Goal: Task Accomplishment & Management: Manage account settings

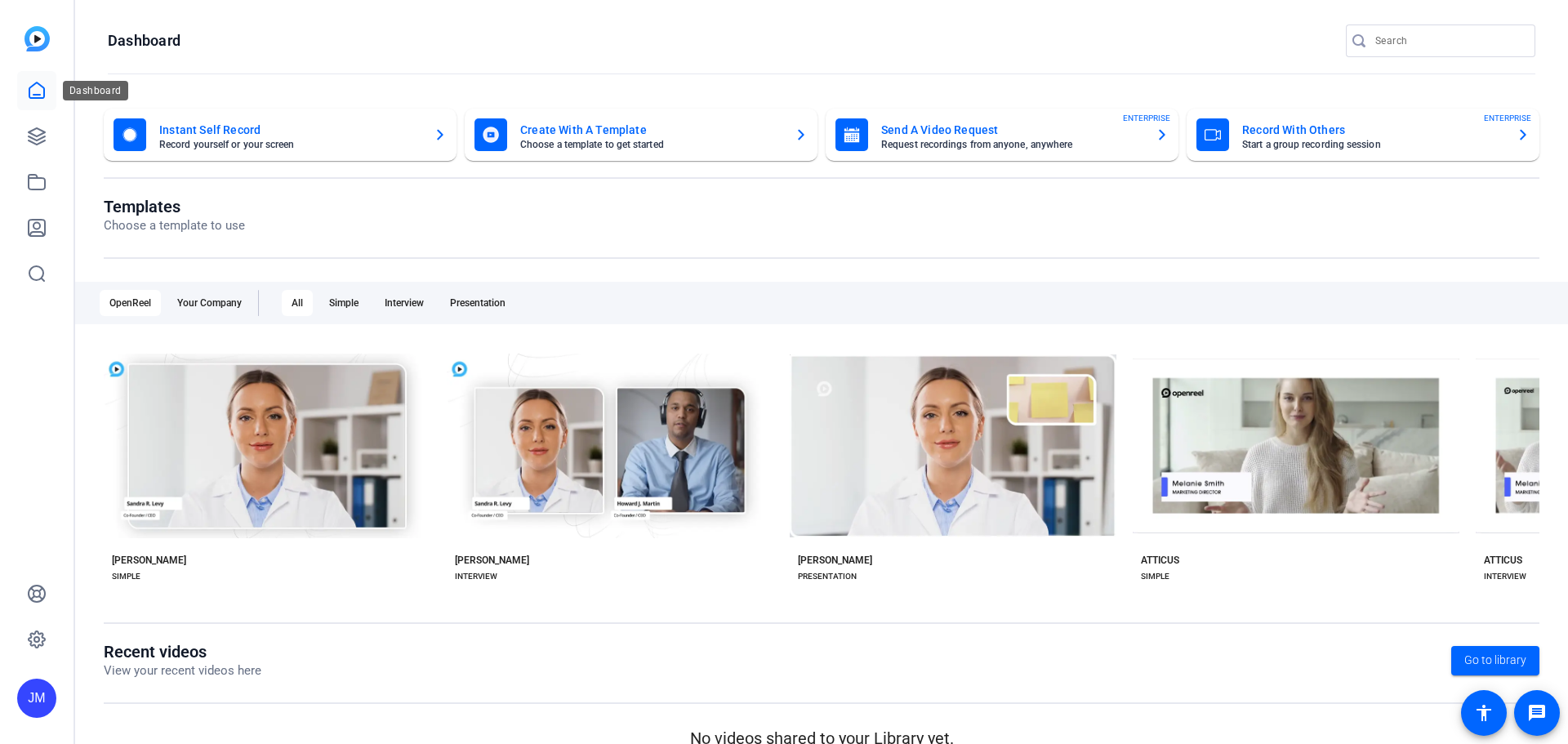
click at [38, 90] on icon at bounding box center [37, 91] width 20 height 20
click at [35, 135] on icon at bounding box center [37, 136] width 16 height 16
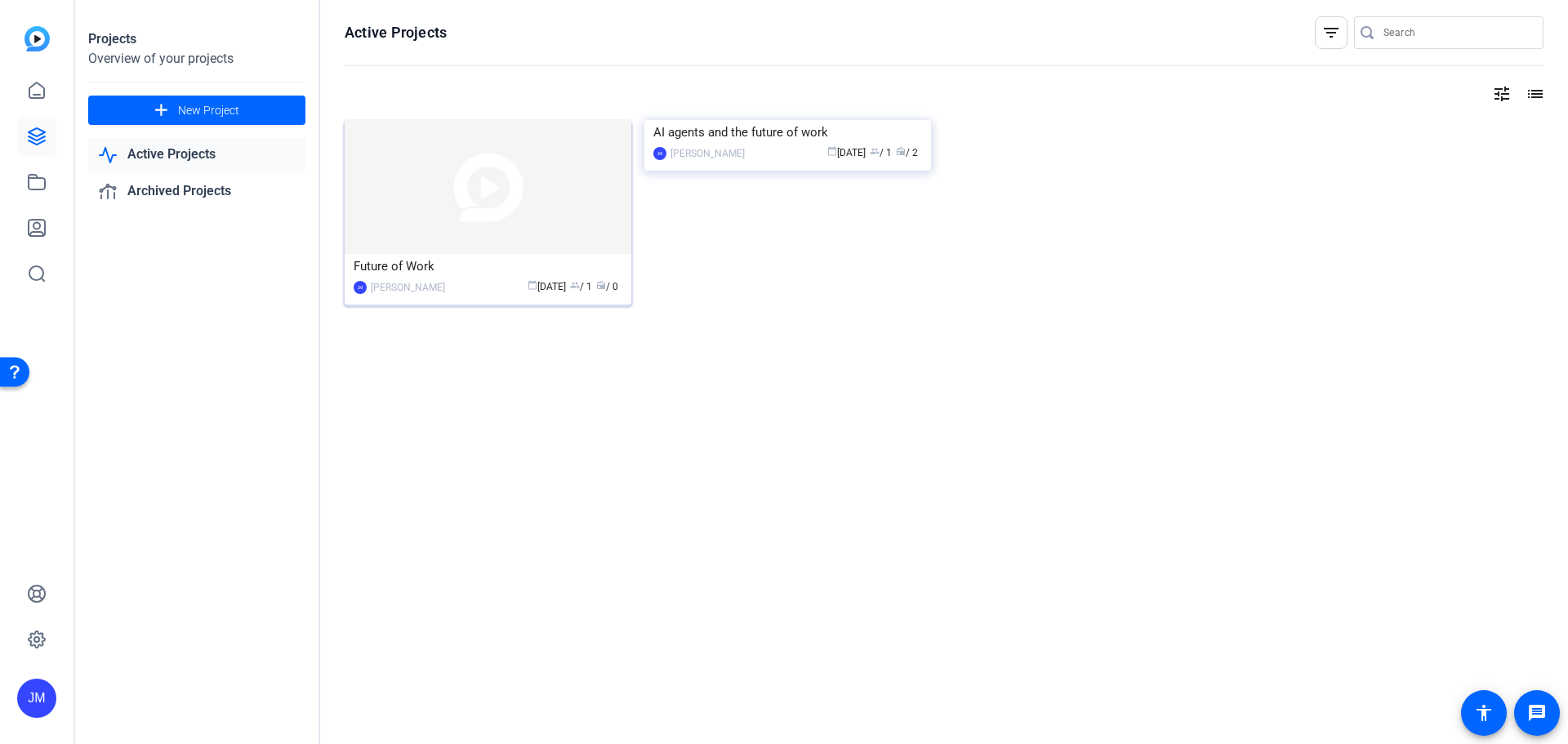
click at [594, 170] on img at bounding box center [488, 187] width 287 height 134
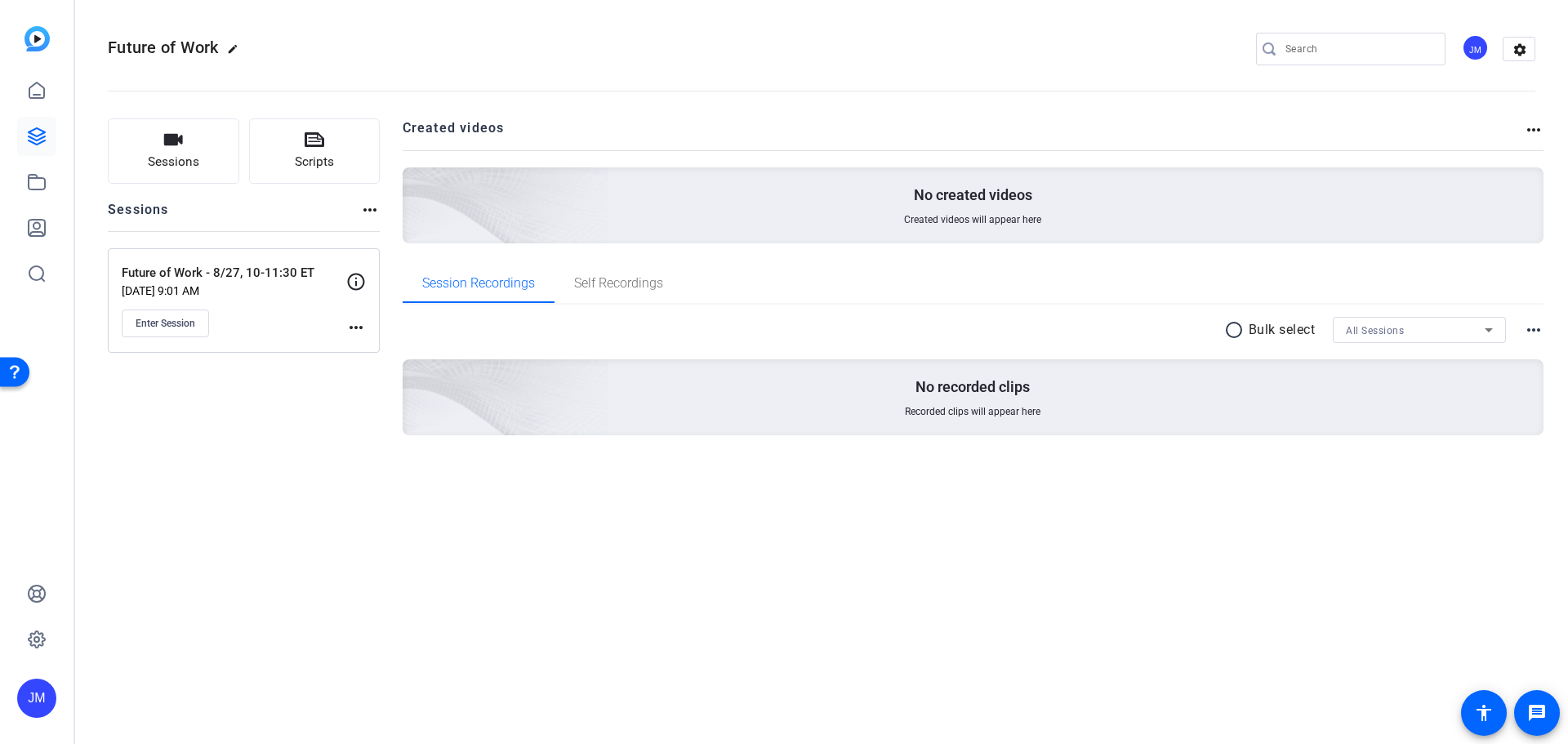
click at [361, 323] on mat-icon "more_horiz" at bounding box center [356, 328] width 20 height 20
click at [381, 348] on span "Edit Session" at bounding box center [396, 351] width 74 height 20
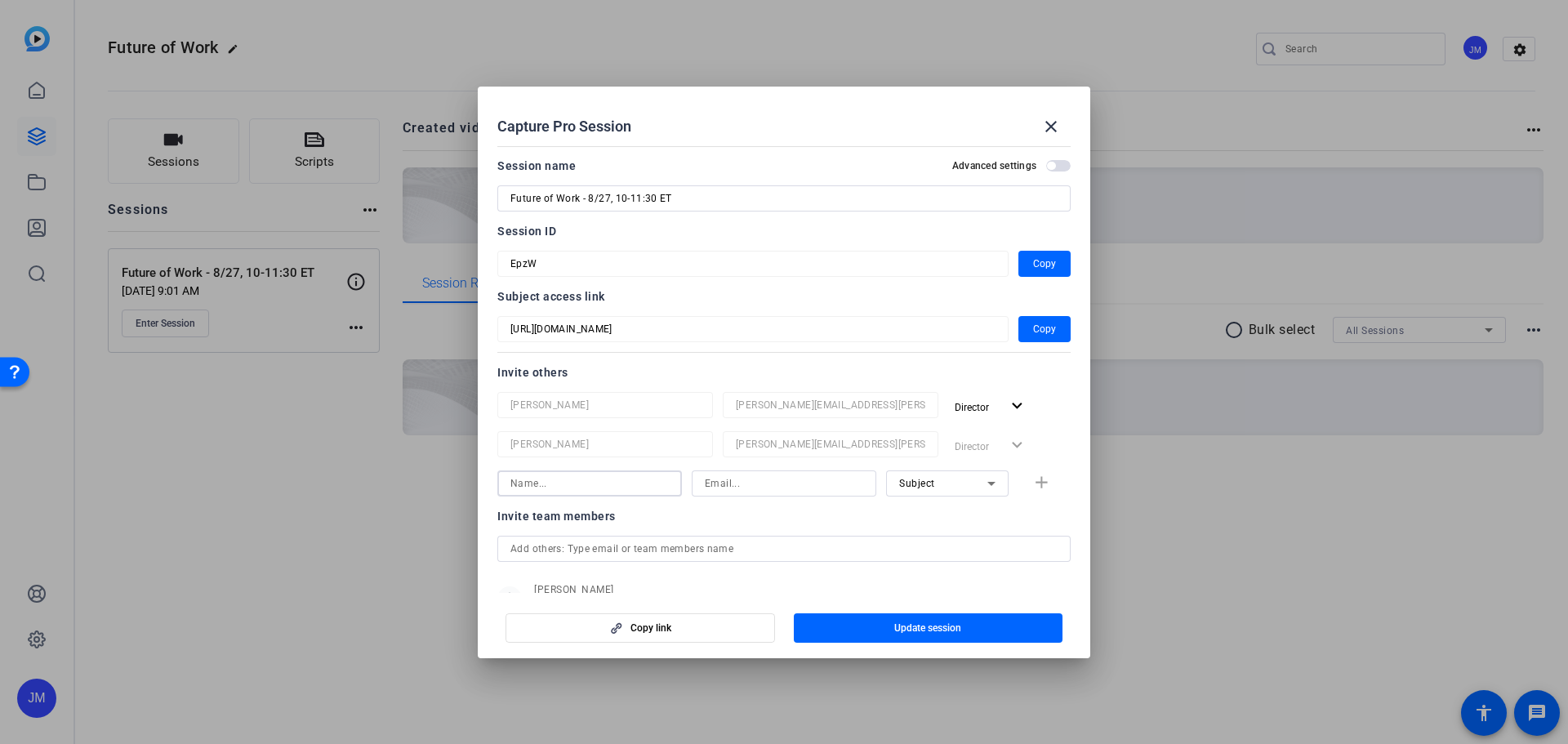
click at [595, 491] on input at bounding box center [590, 484] width 159 height 20
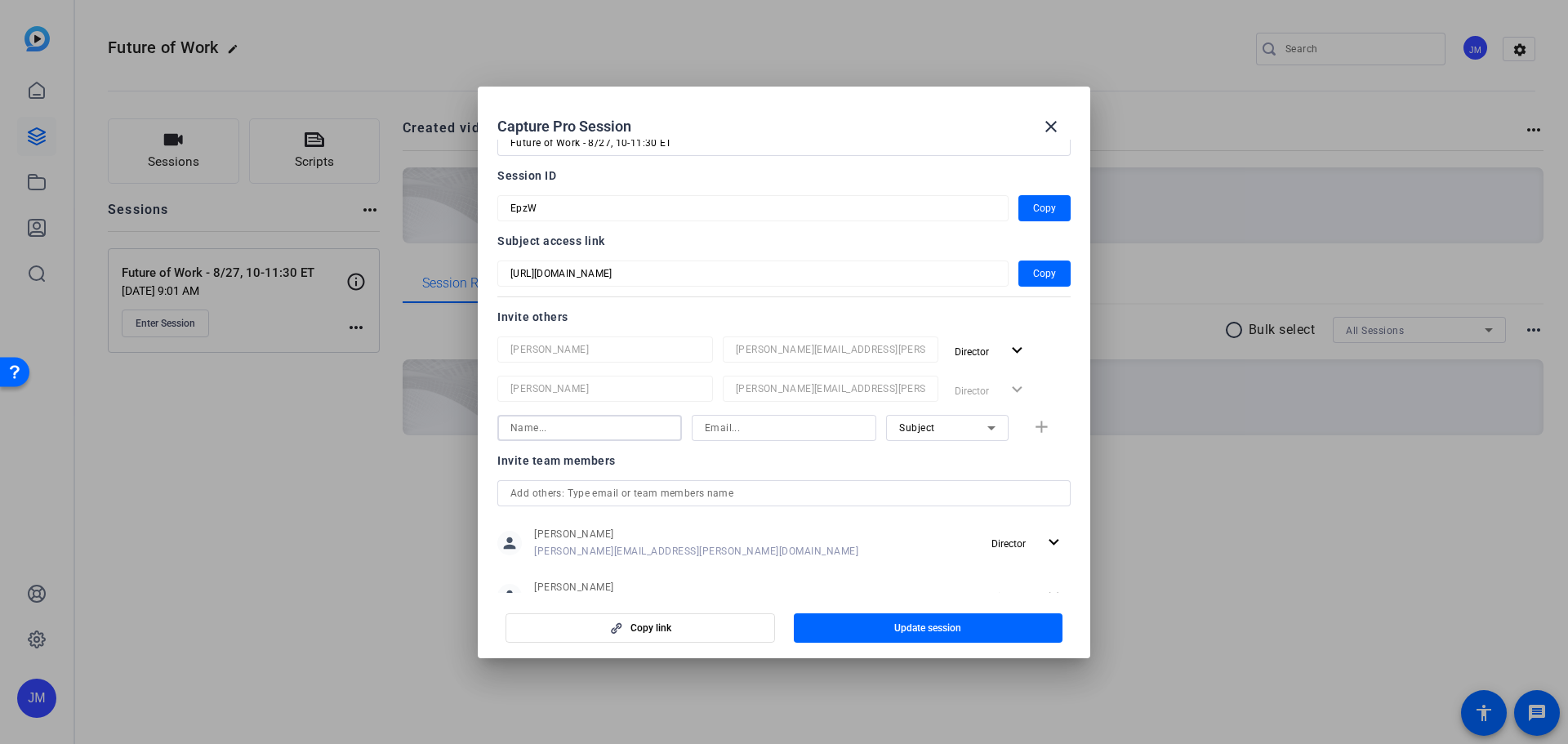
scroll to position [113, 0]
